Goal: Task Accomplishment & Management: Use online tool/utility

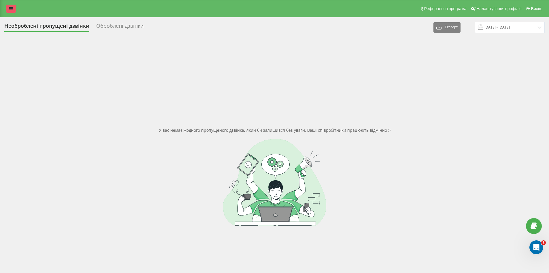
click at [13, 10] on link at bounding box center [11, 9] width 10 height 8
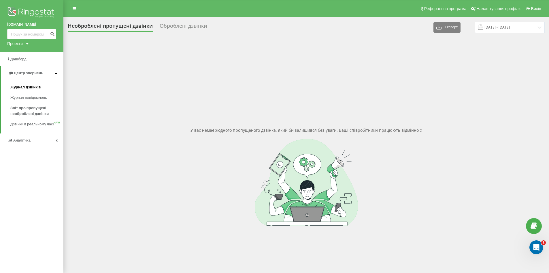
click at [22, 91] on link "Журнал дзвінків" at bounding box center [36, 87] width 53 height 10
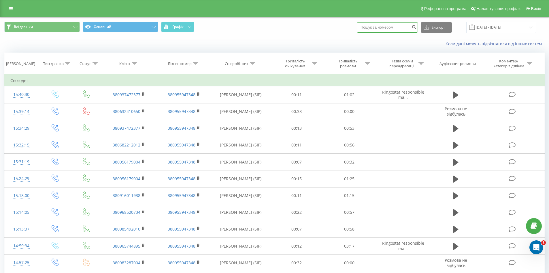
click at [372, 28] on input at bounding box center [387, 27] width 61 height 10
paste input "380952001086"
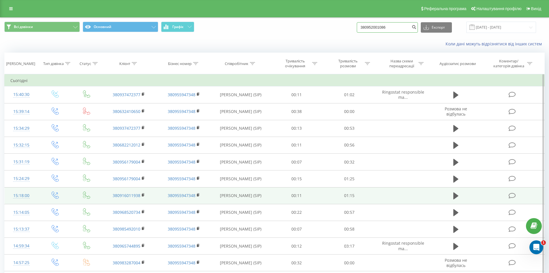
type input "380952001086"
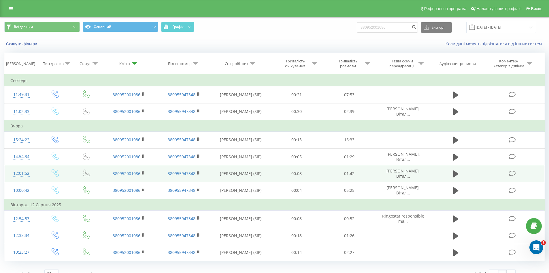
scroll to position [10, 0]
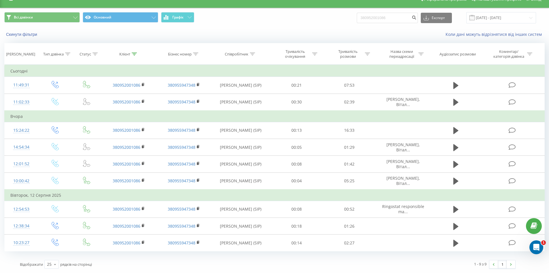
click at [240, 19] on span "Всі дзвінки Основний Графік" at bounding box center [137, 17] width 266 height 11
click at [292, 34] on div "Коли дані можуть відрізнятися вiд інших систем" at bounding box center [377, 34] width 343 height 6
